Goal: Transaction & Acquisition: Download file/media

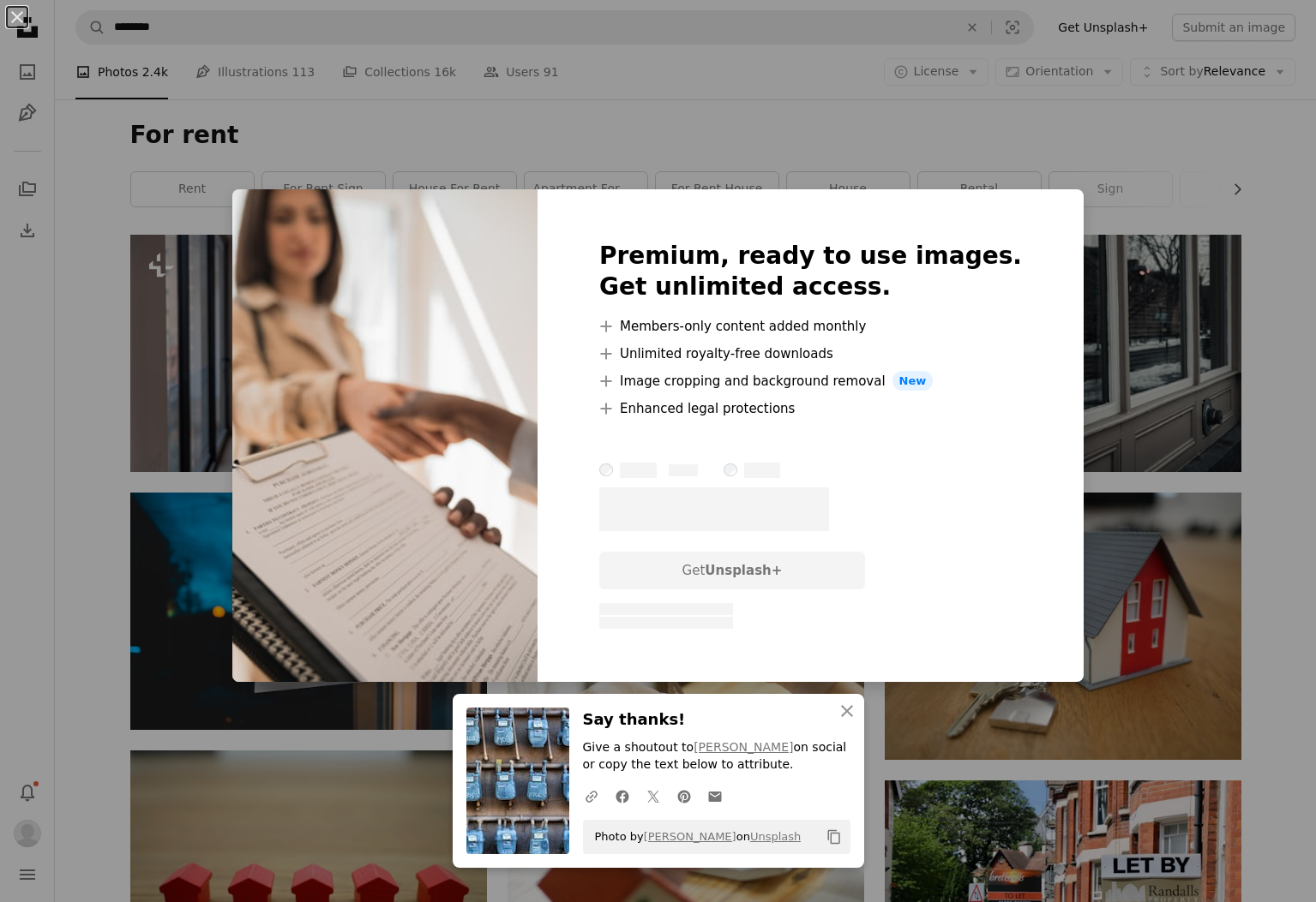
scroll to position [942, 0]
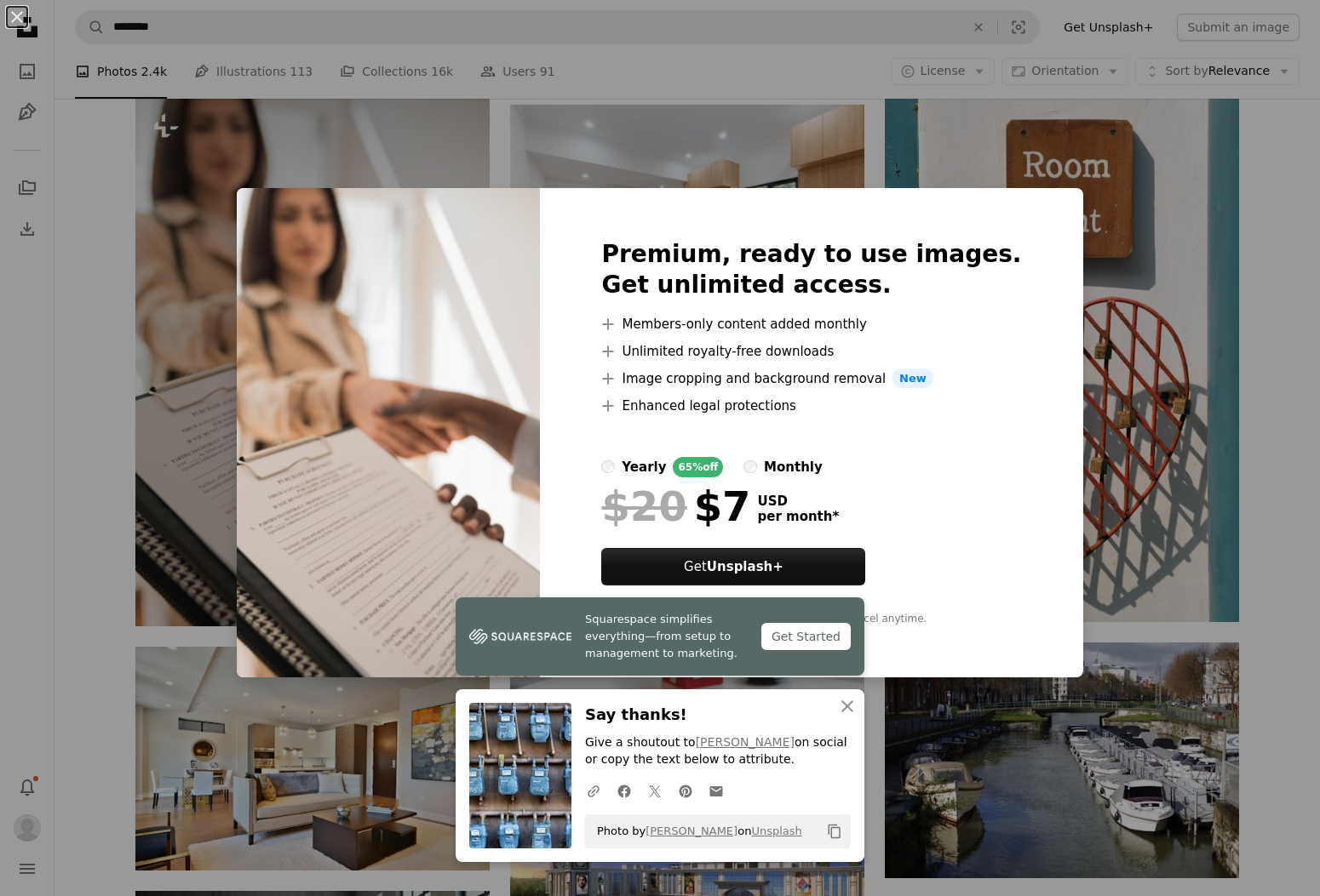
click at [1152, 306] on div "An X shape Premium, ready to use images. Get unlimited access. A plus sign Memb…" at bounding box center [660, 448] width 1320 height 896
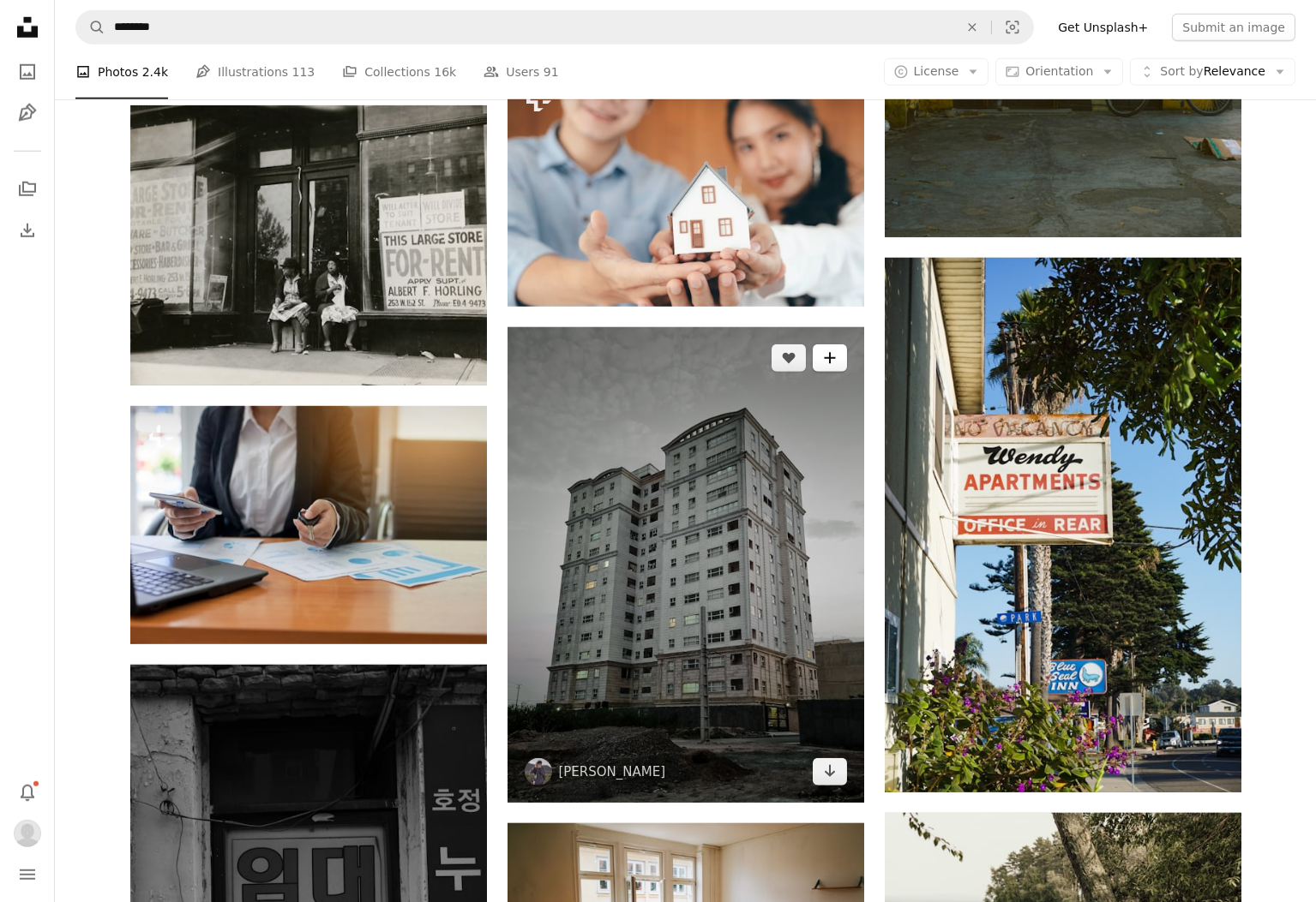
scroll to position [3427, 0]
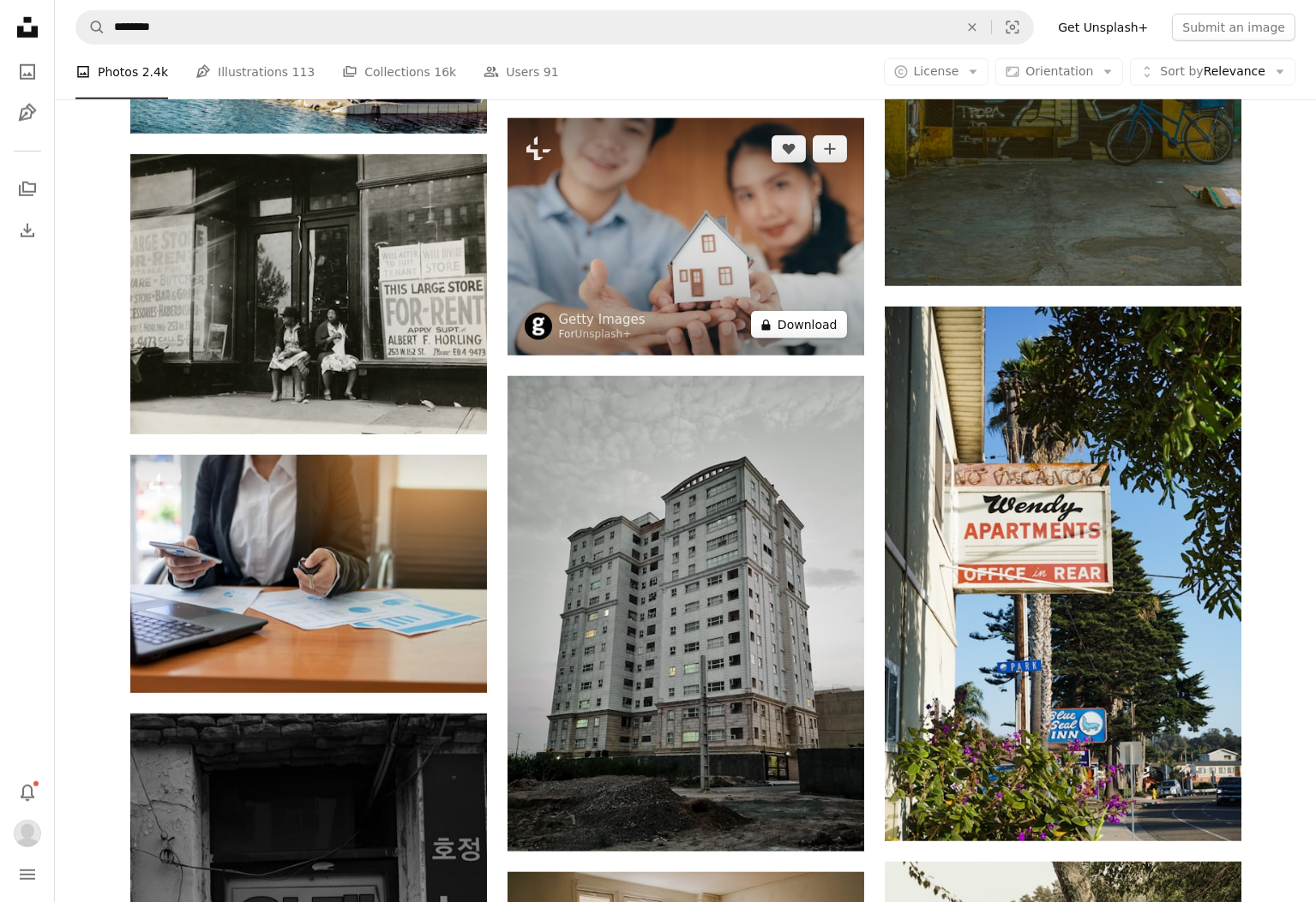
click at [828, 324] on button "A lock Download" at bounding box center [799, 324] width 96 height 28
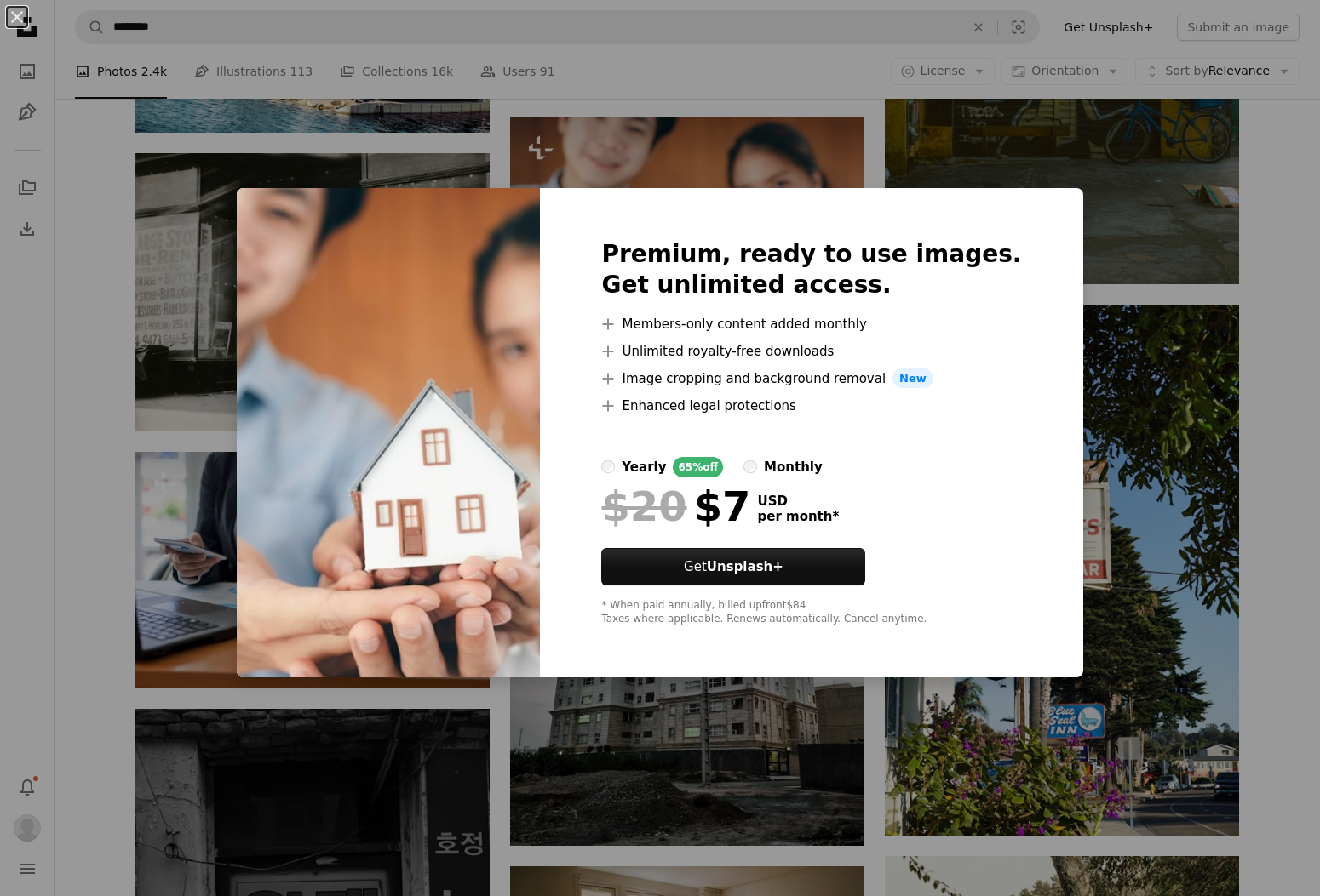
click at [1132, 278] on div "An X shape Premium, ready to use images. Get unlimited access. A plus sign Memb…" at bounding box center [660, 448] width 1320 height 896
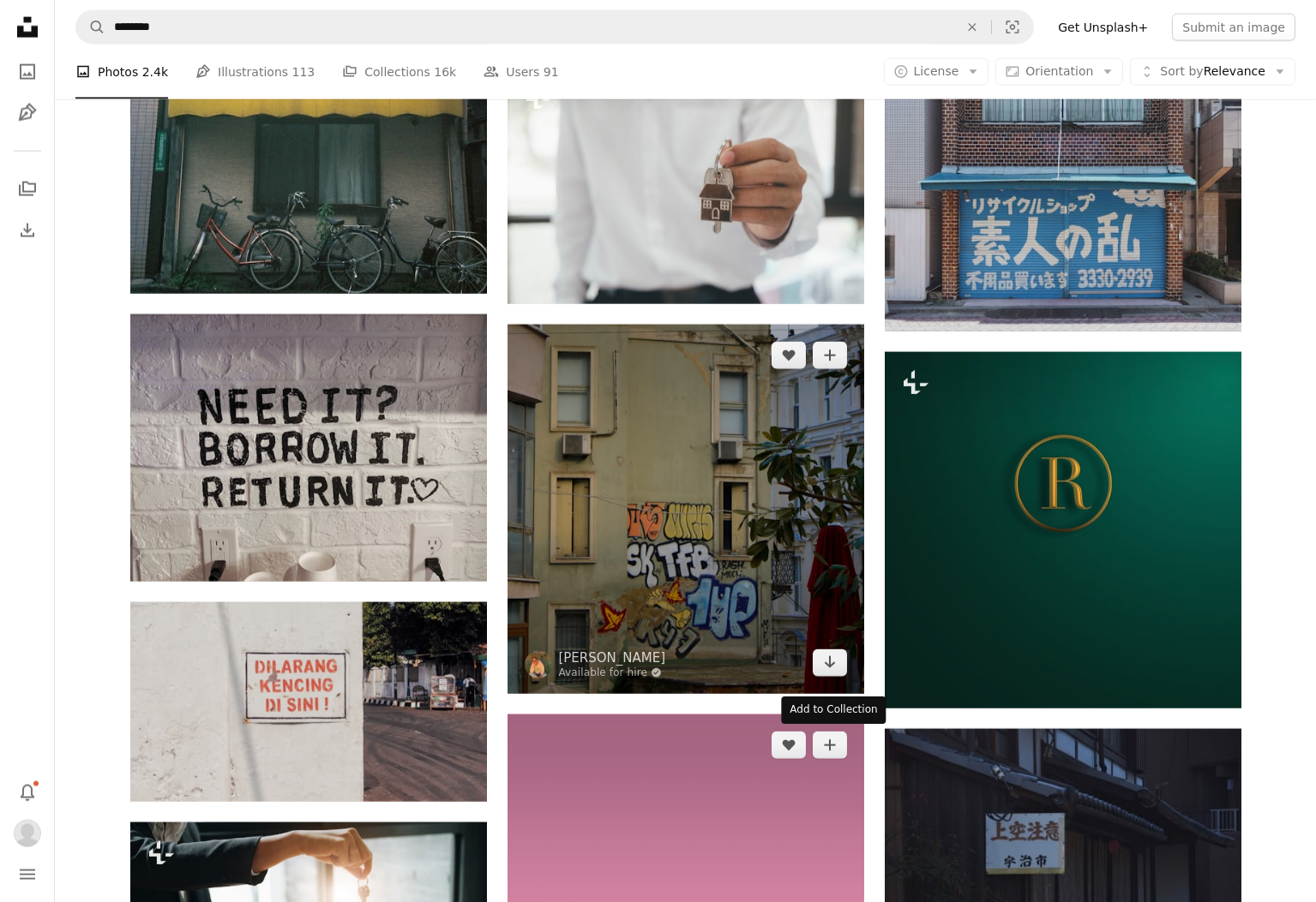
scroll to position [5912, 0]
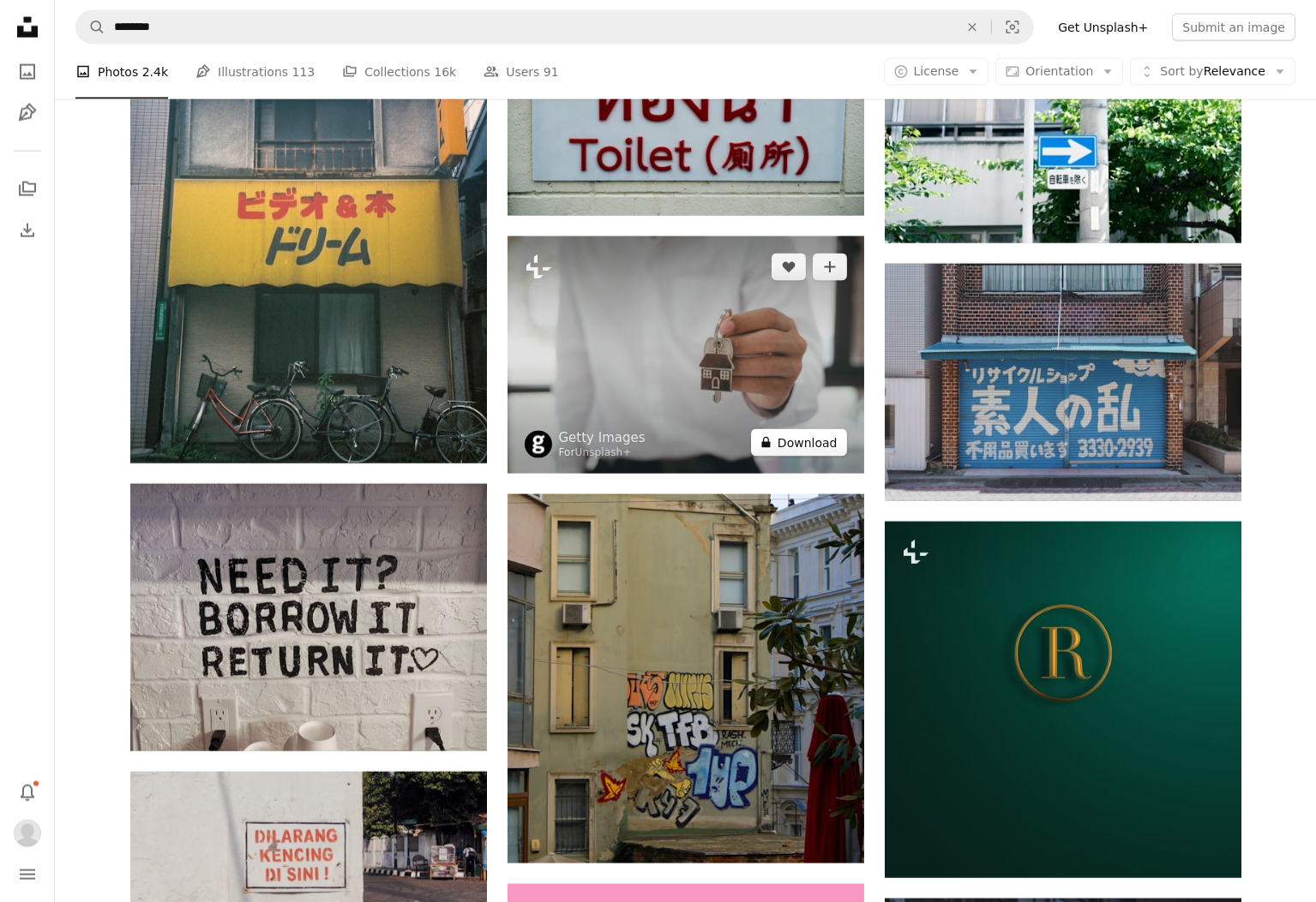
click at [813, 446] on button "A lock Download" at bounding box center [799, 443] width 96 height 28
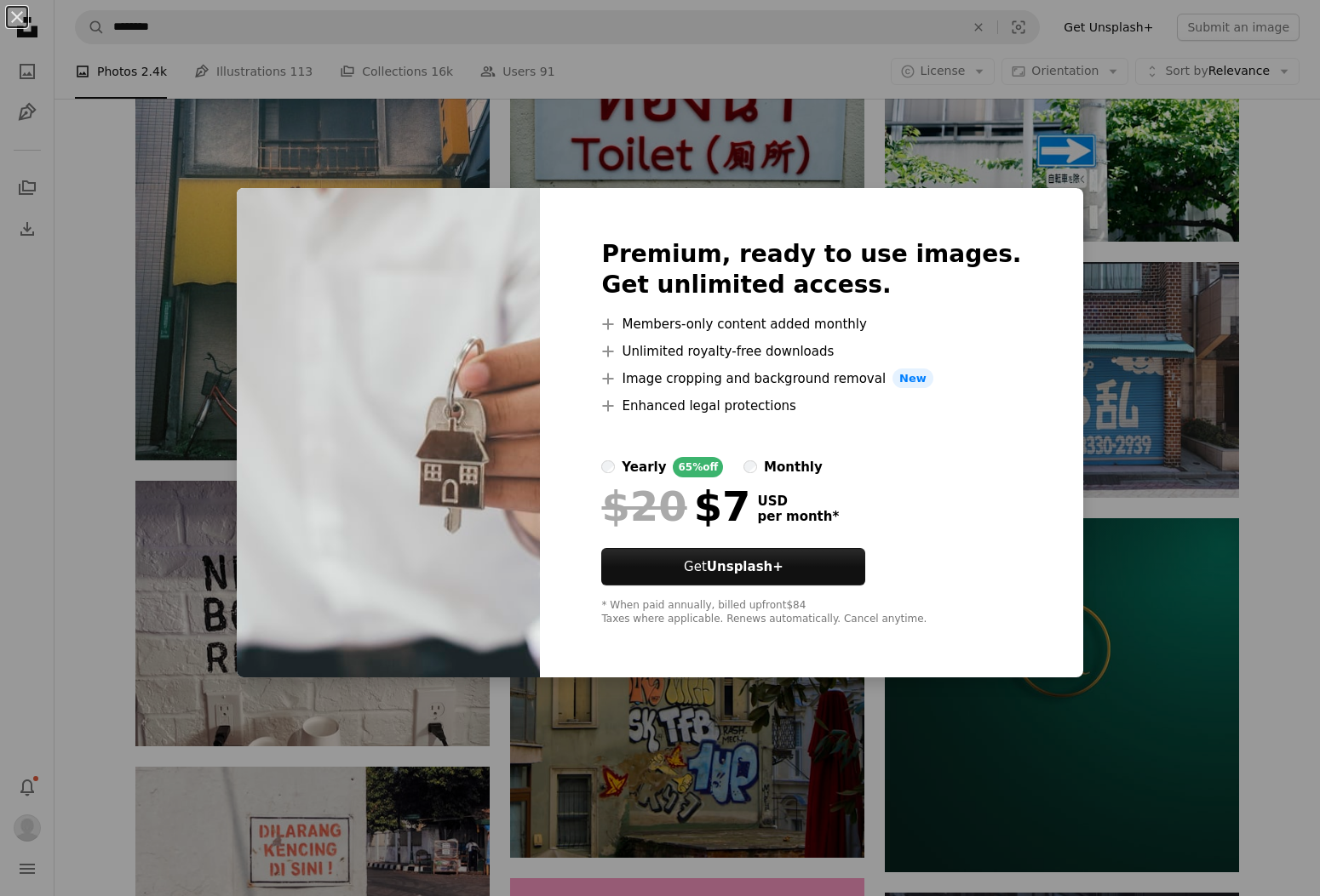
click at [1045, 269] on div "An X shape Premium, ready to use images. Get unlimited access. A plus sign Memb…" at bounding box center [660, 448] width 1320 height 896
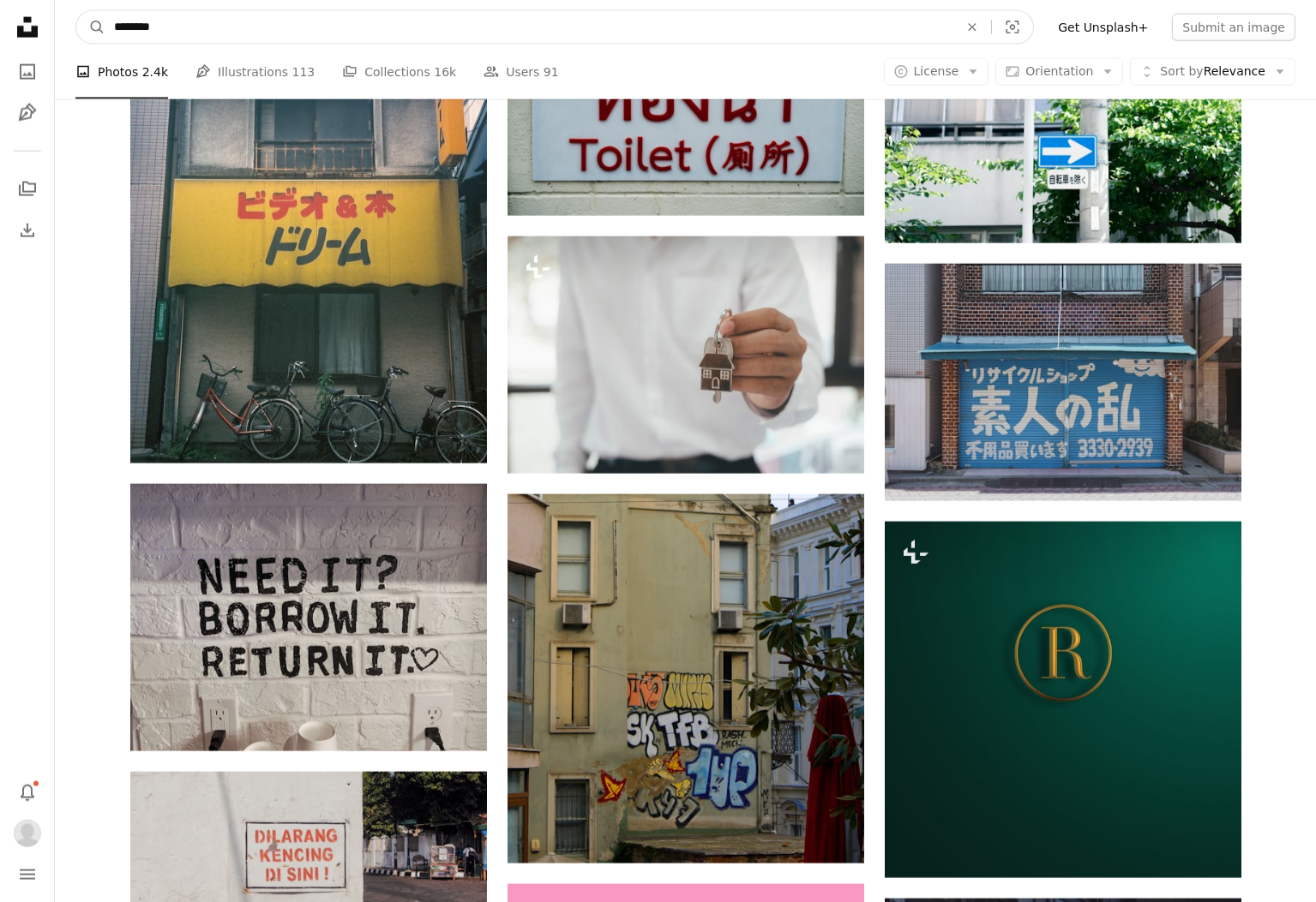
click at [164, 33] on input "********" at bounding box center [529, 28] width 847 height 33
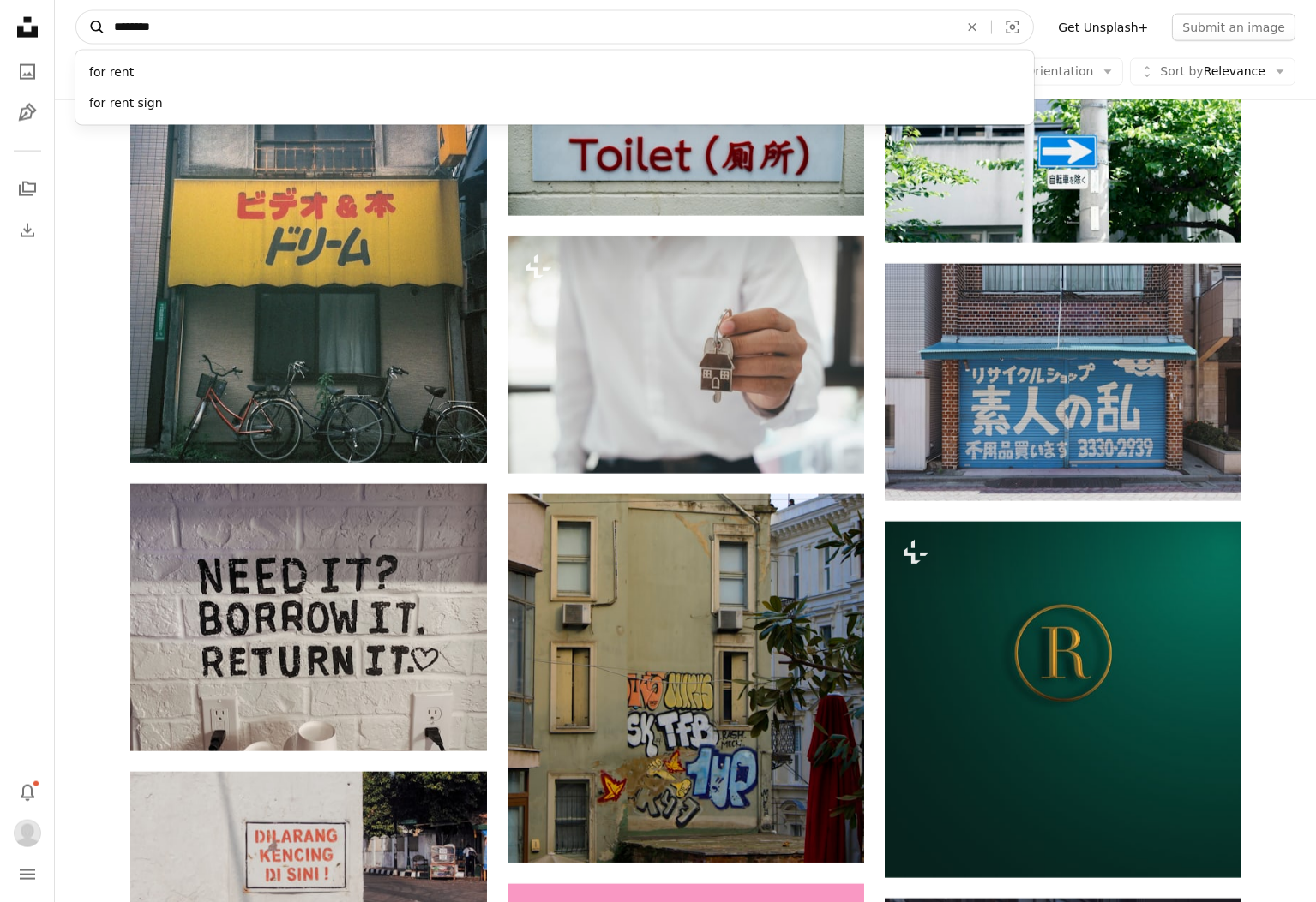
drag, startPoint x: 201, startPoint y: 28, endPoint x: 85, endPoint y: 28, distance: 116.0
click at [85, 28] on form "A magnifying glass ******** for rent for rent sign An X shape Visual search" at bounding box center [554, 27] width 958 height 34
type input "***"
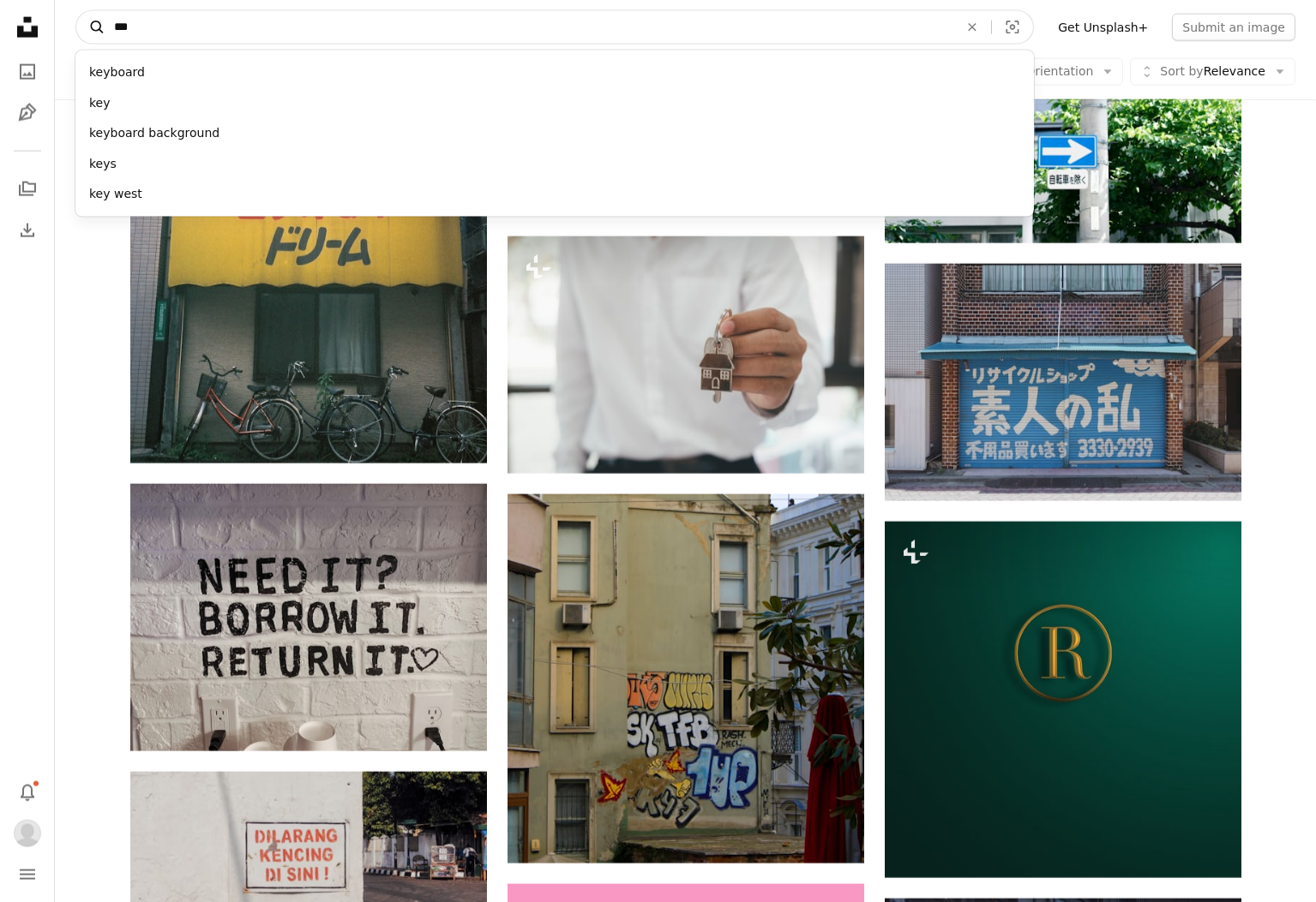
click button "A magnifying glass" at bounding box center [91, 28] width 29 height 33
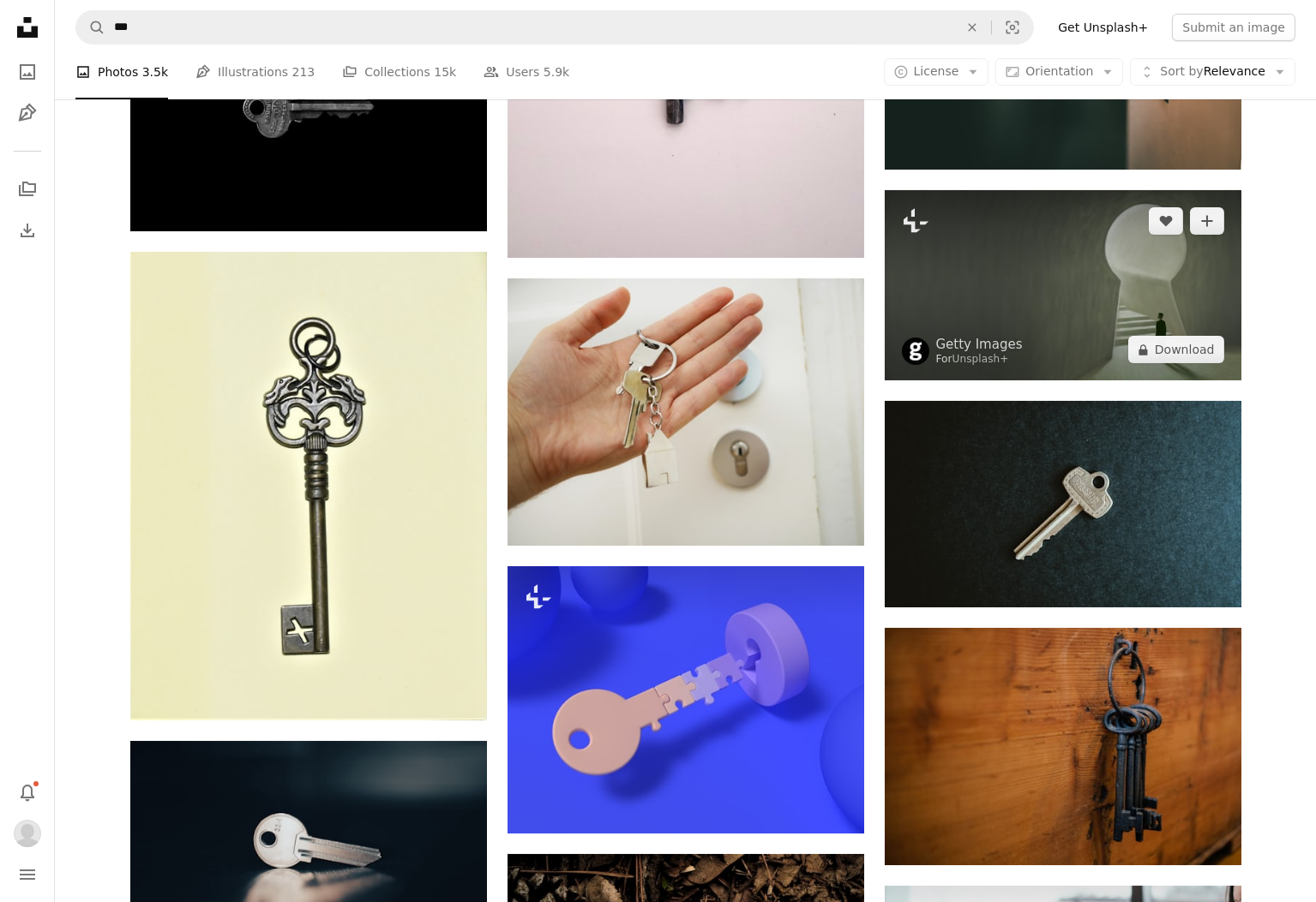
scroll to position [343, 0]
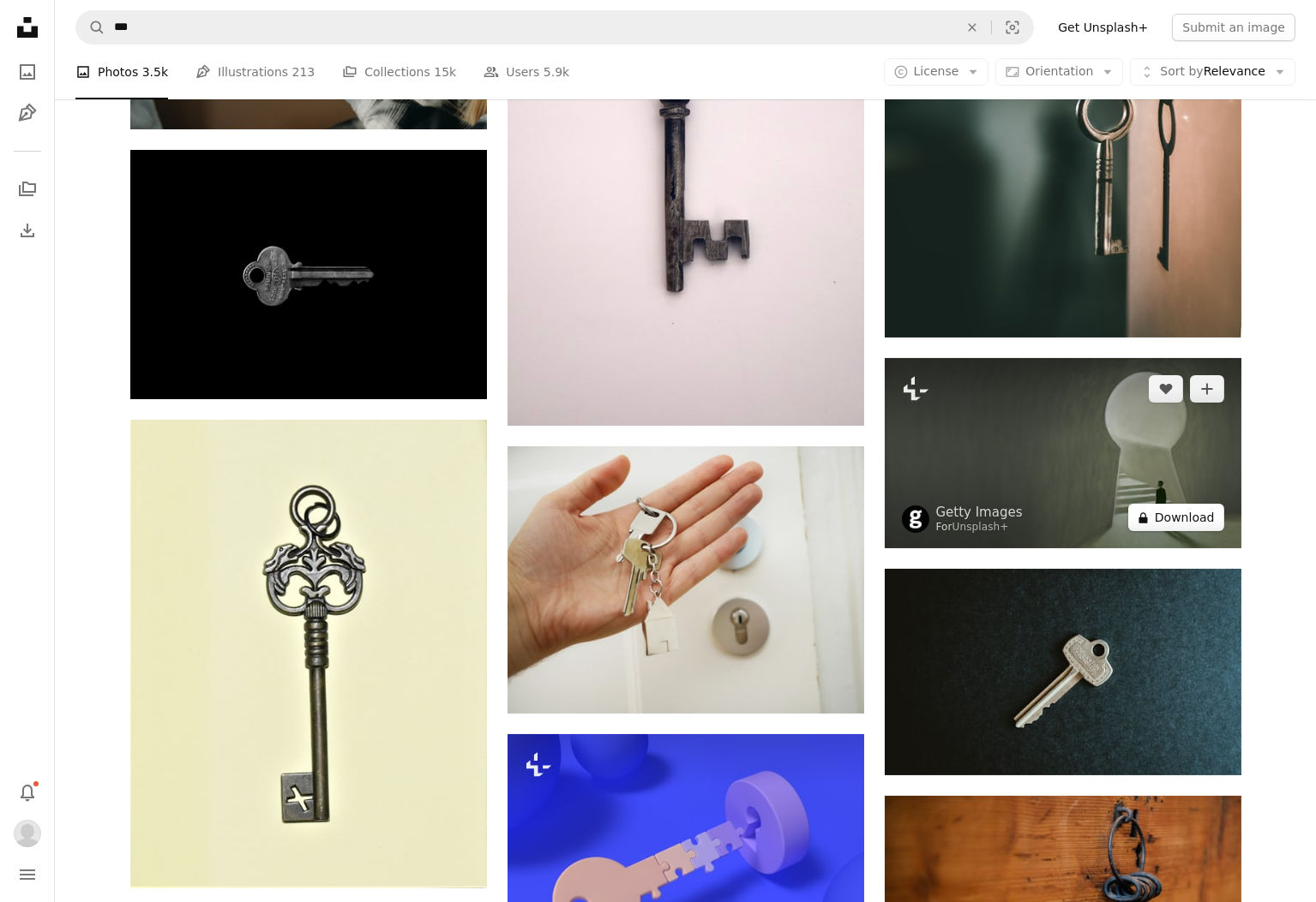
click at [1200, 513] on button "A lock Download" at bounding box center [1176, 518] width 96 height 28
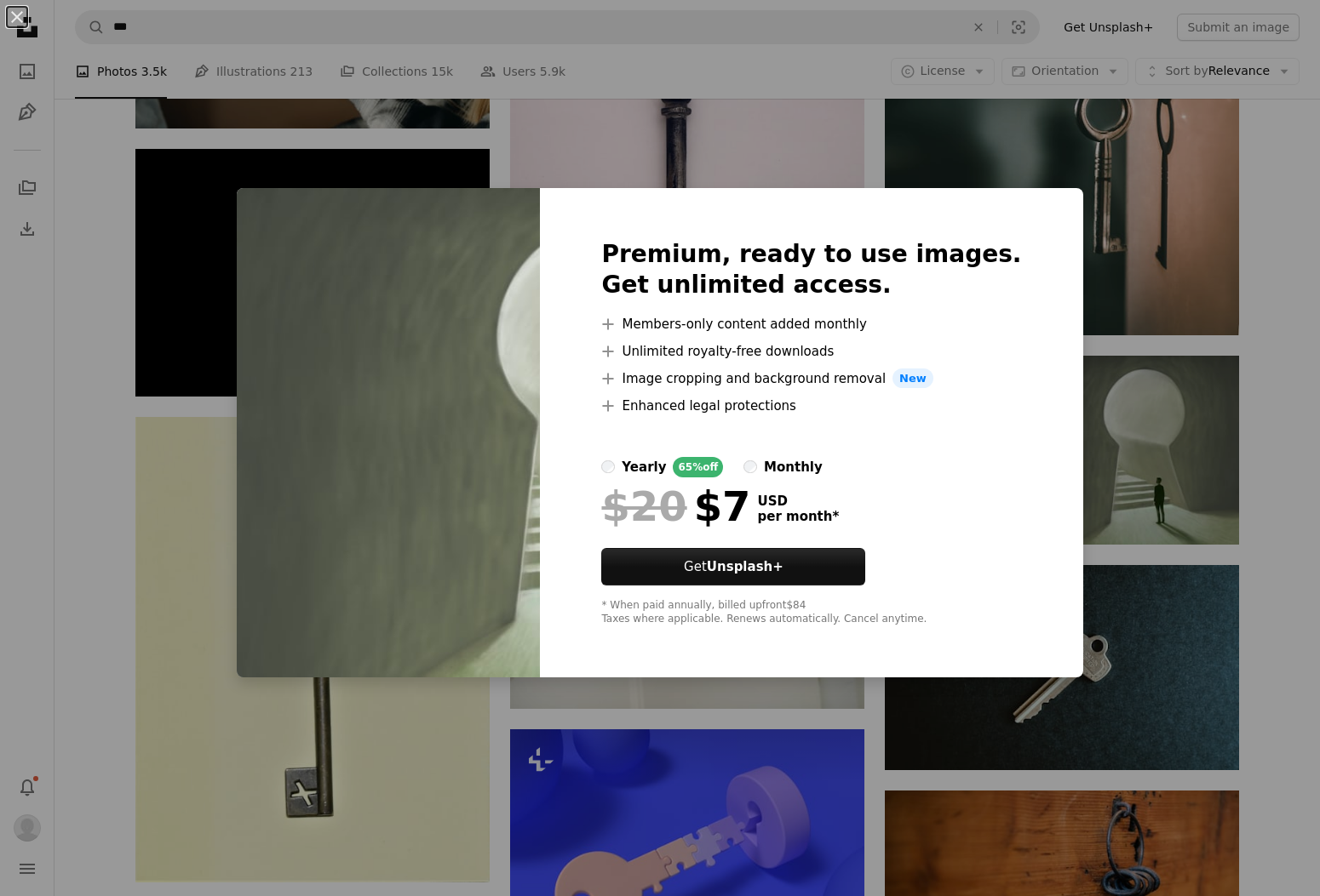
click at [1214, 303] on div "An X shape Premium, ready to use images. Get unlimited access. A plus sign Memb…" at bounding box center [660, 448] width 1320 height 896
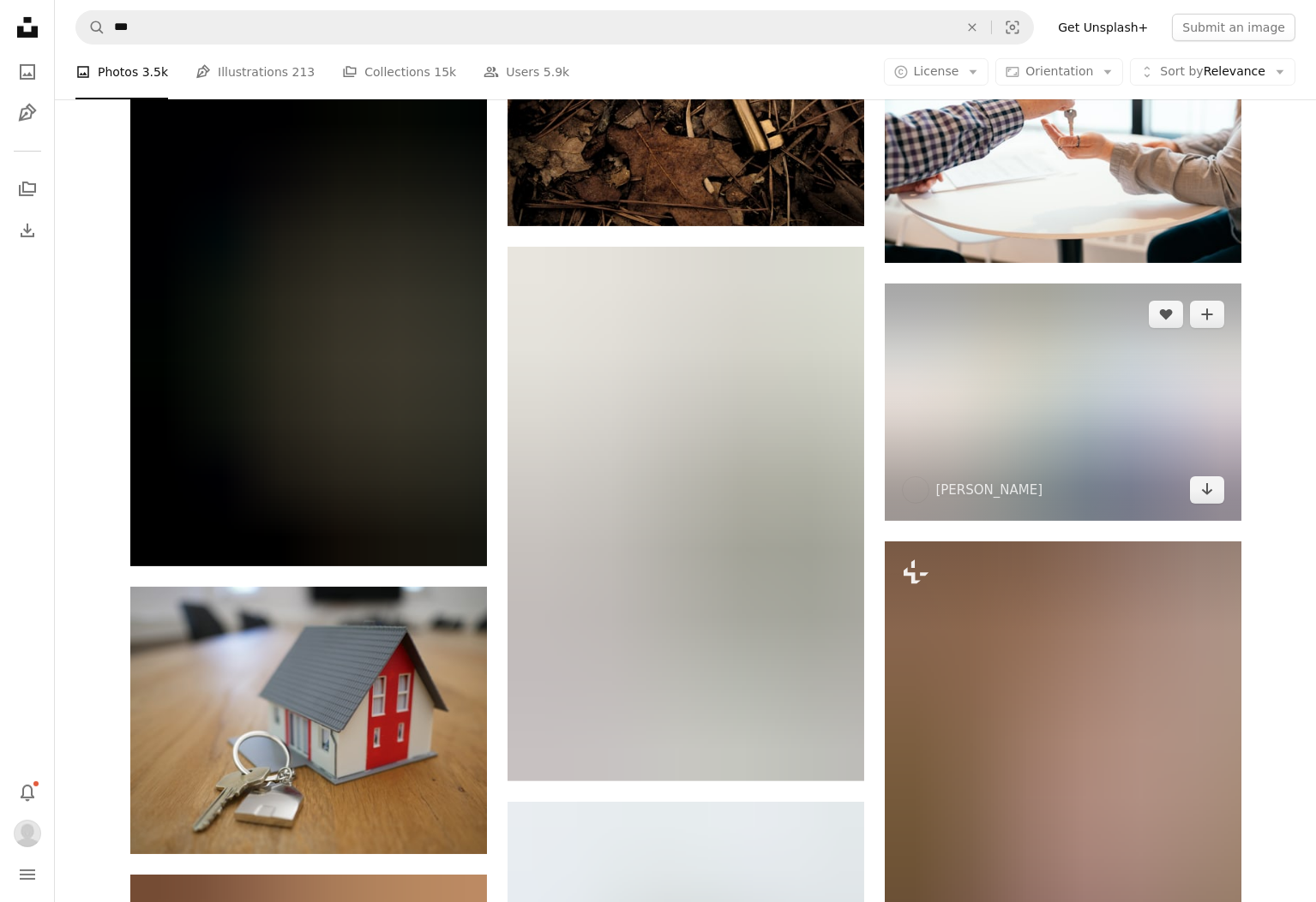
scroll to position [1628, 0]
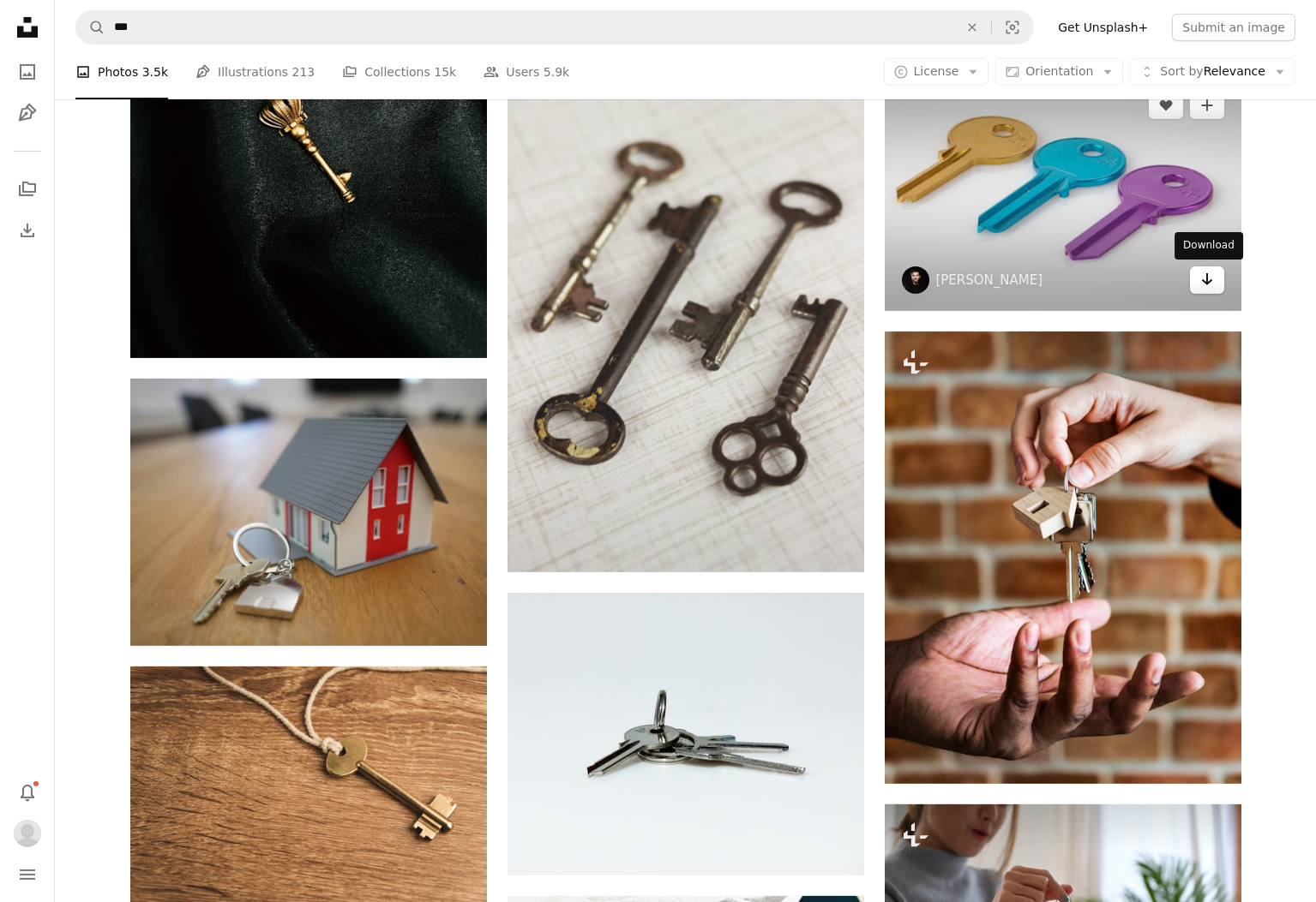
click at [1214, 286] on link "Arrow pointing down" at bounding box center [1206, 280] width 34 height 28
